Goal: Task Accomplishment & Management: Use online tool/utility

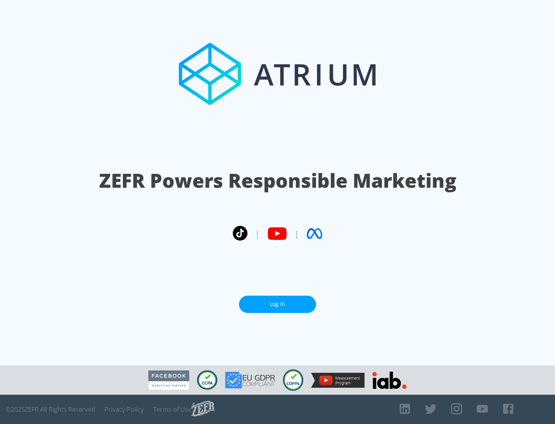
click at [277, 301] on link "Log In" at bounding box center [277, 303] width 77 height 17
